Goal: Information Seeking & Learning: Learn about a topic

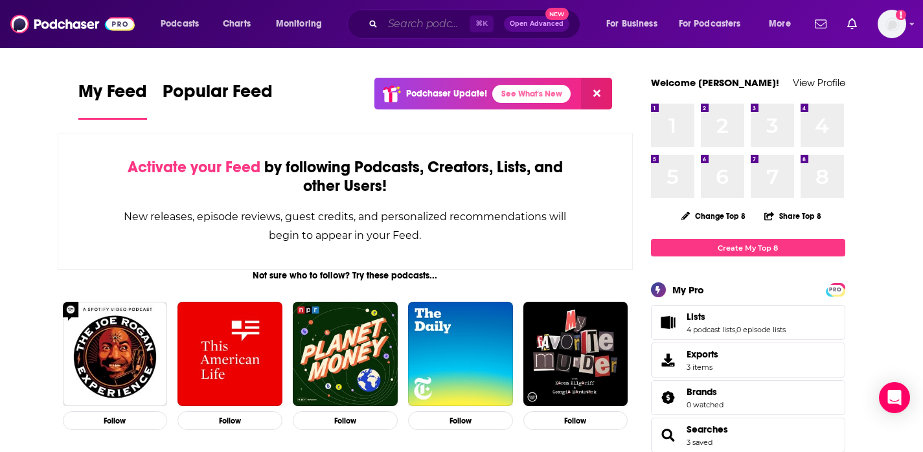
click at [437, 19] on input "Search podcasts, credits, & more..." at bounding box center [426, 24] width 87 height 21
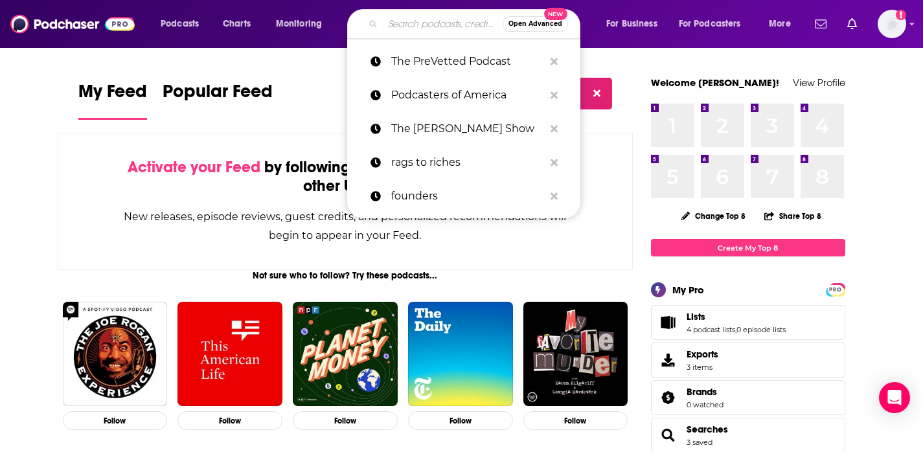
paste input "Speaking of Travel"
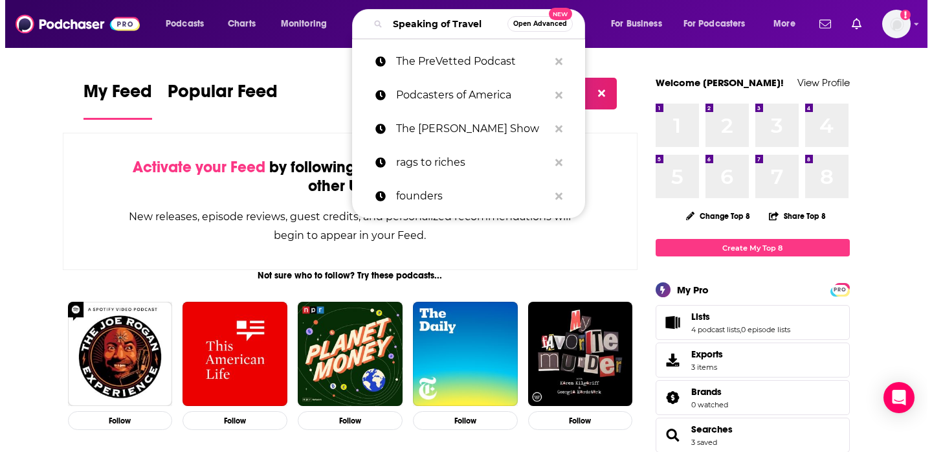
scroll to position [0, 3]
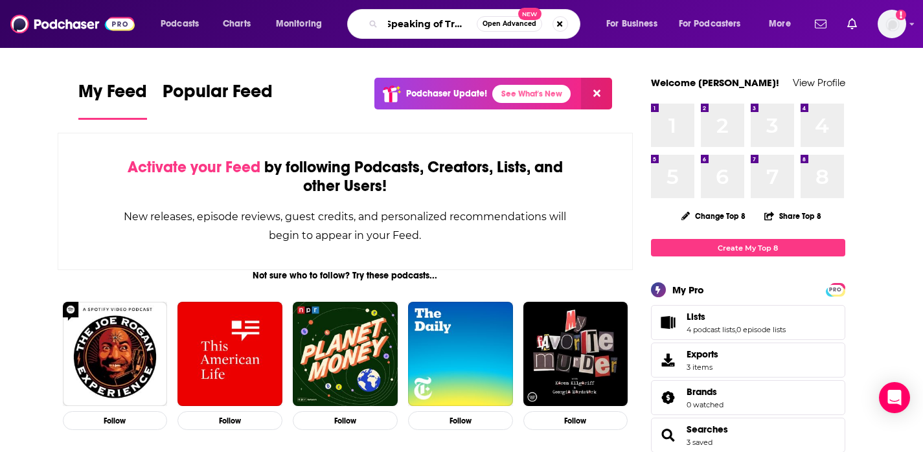
type input "Speaking of Travel"
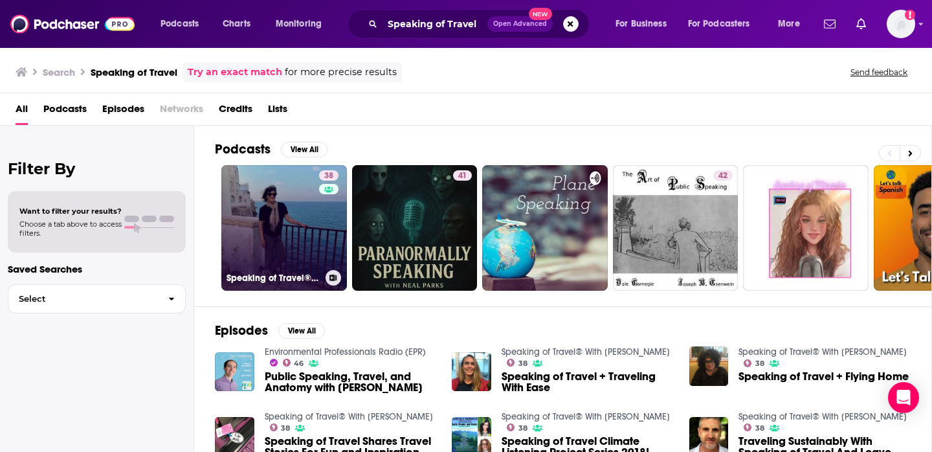
click at [317, 210] on link "38 Speaking of Travel® With [PERSON_NAME]" at bounding box center [284, 228] width 126 height 126
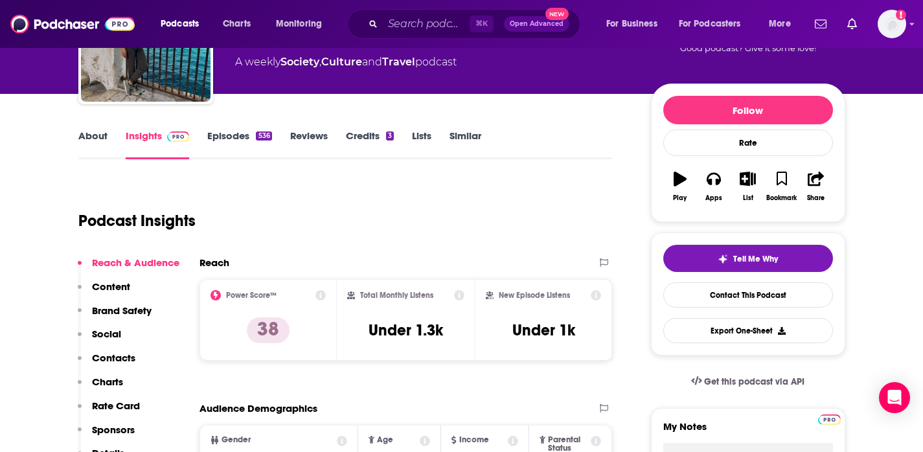
scroll to position [115, 0]
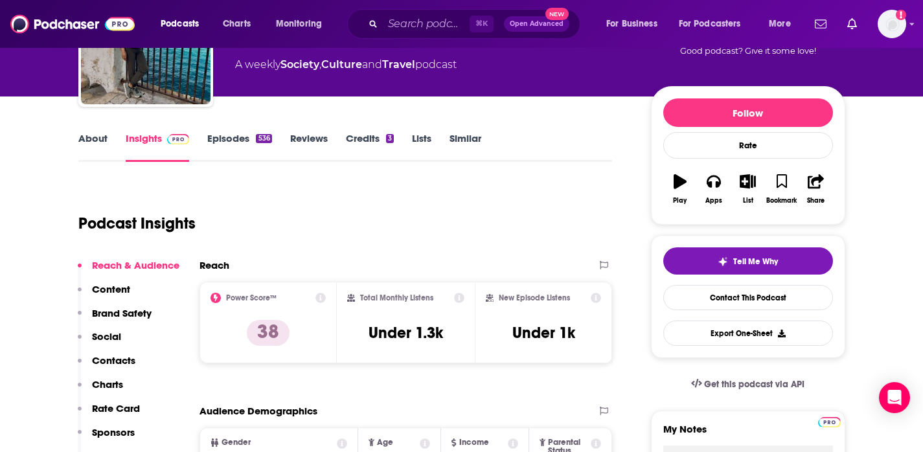
click at [95, 141] on link "About" at bounding box center [92, 147] width 29 height 30
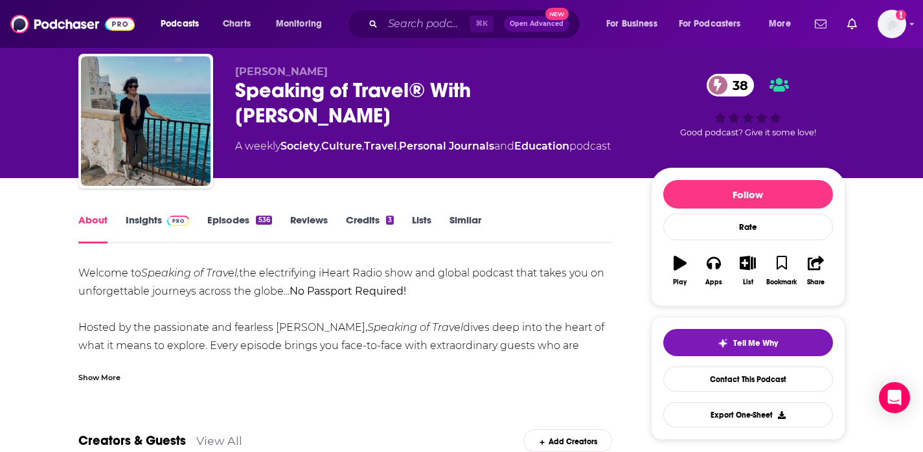
scroll to position [88, 0]
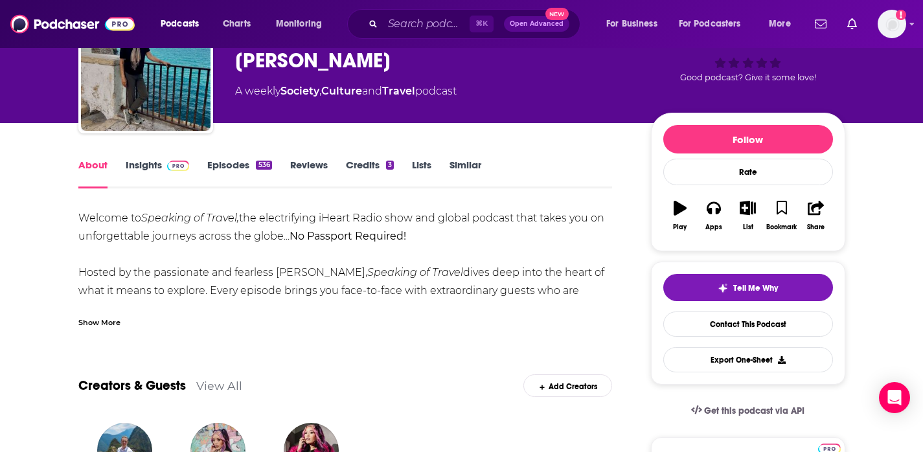
click at [109, 320] on div "Show More" at bounding box center [99, 321] width 42 height 12
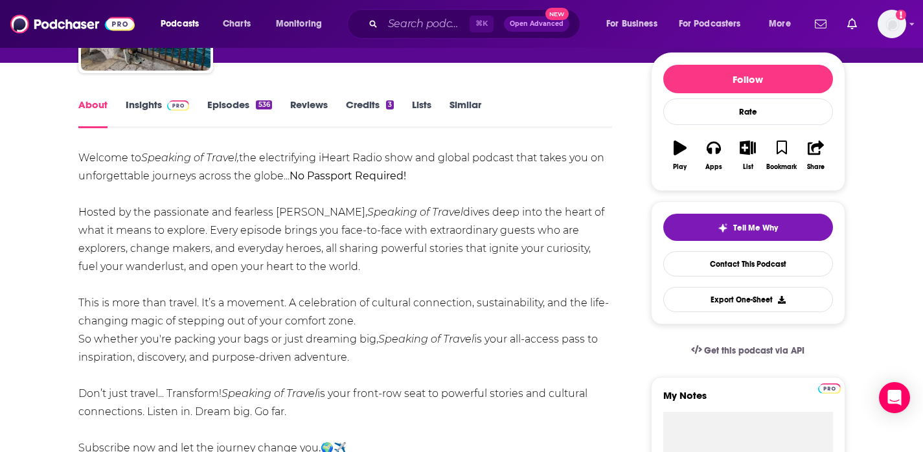
scroll to position [164, 0]
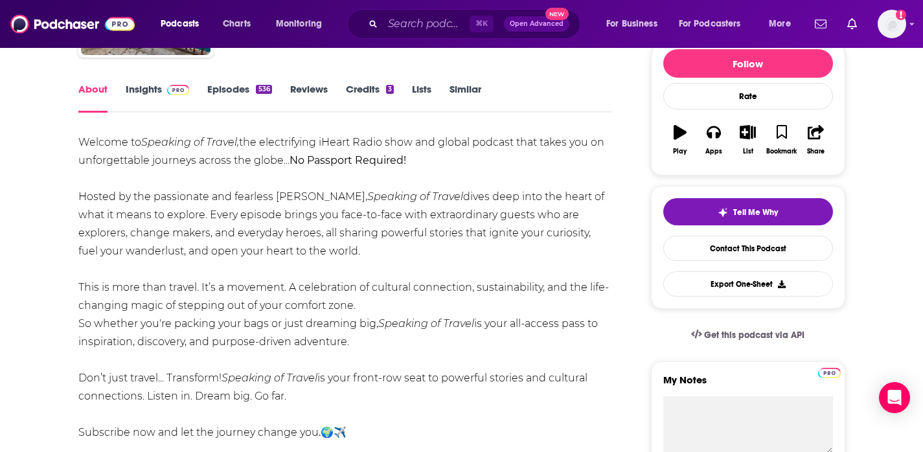
drag, startPoint x: 341, startPoint y: 195, endPoint x: 418, endPoint y: 343, distance: 167.4
click at [418, 343] on div "Welcome to Speaking of Travel, the electrifying iHeart Radio show and global po…" at bounding box center [345, 287] width 534 height 308
copy div "Speaking of Travel dives deep into the heart of what it means to explore. Every…"
